Goal: Information Seeking & Learning: Compare options

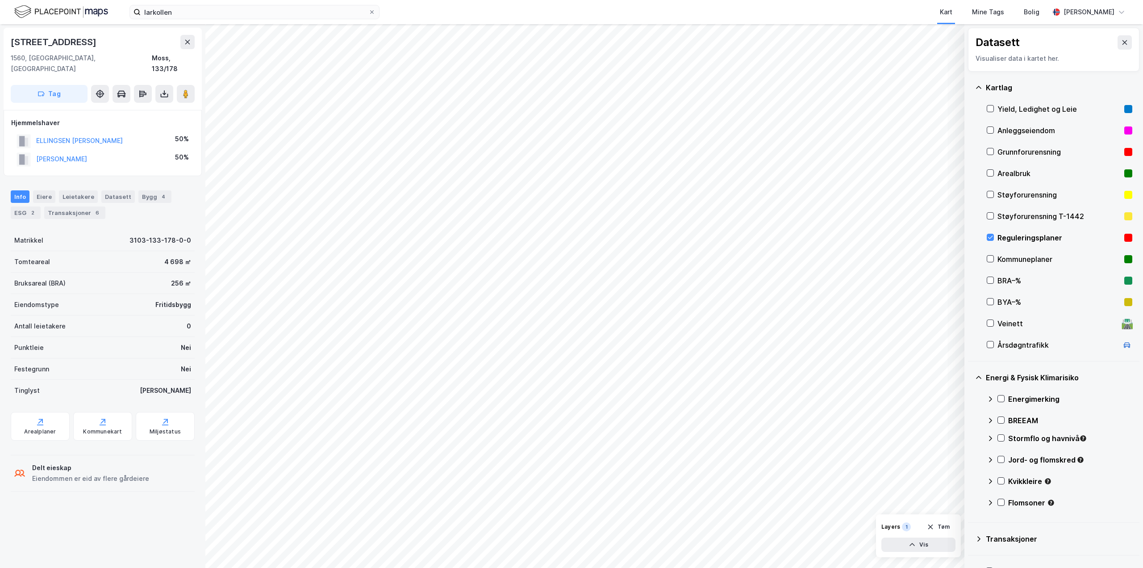
scroll to position [23, 0]
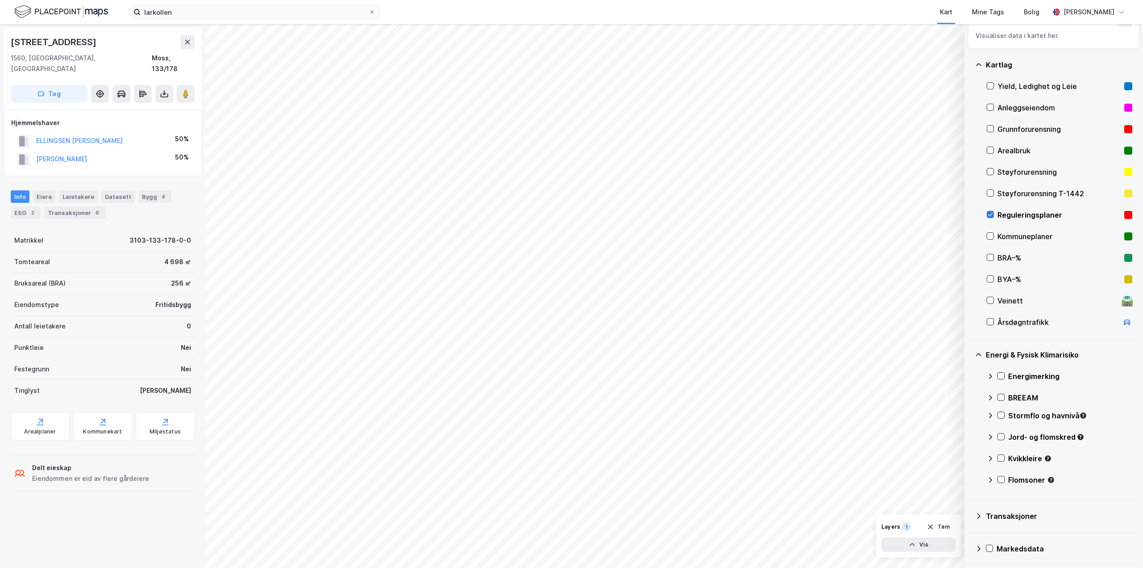
click at [989, 218] on icon at bounding box center [991, 214] width 6 height 6
